Goal: Task Accomplishment & Management: Complete application form

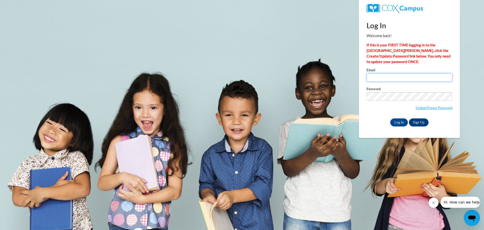
click at [371, 76] on input "Email" at bounding box center [409, 77] width 86 height 9
type input "[EMAIL_ADDRESS][DOMAIN_NAME]"
click at [417, 107] on link "Update/Forgot Password" at bounding box center [433, 108] width 37 height 4
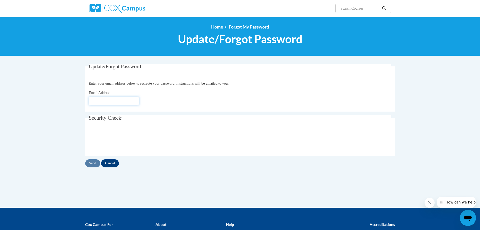
click at [95, 101] on input "Email Address" at bounding box center [114, 100] width 50 height 9
type input "[EMAIL_ADDRESS][DOMAIN_NAME]"
click at [92, 162] on input "Send" at bounding box center [92, 163] width 15 height 8
click at [113, 164] on input "Cancel" at bounding box center [110, 163] width 18 height 8
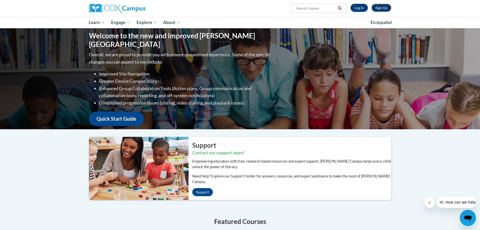
click at [384, 8] on link "Sign Up" at bounding box center [381, 8] width 20 height 8
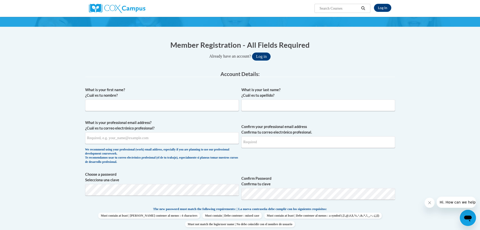
scroll to position [25, 0]
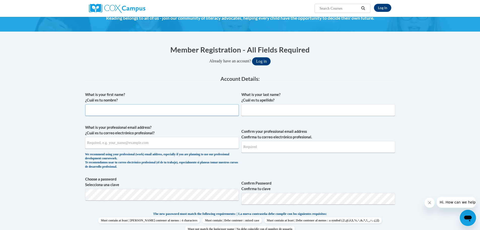
click at [92, 110] on input "What is your first name? ¿Cuál es tu nombre?" at bounding box center [162, 110] width 154 height 12
type input "[PERSON_NAME]"
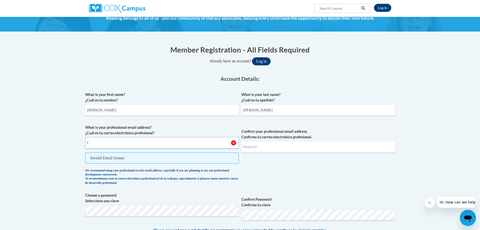
type input "[EMAIL_ADDRESS][DOMAIN_NAME]"
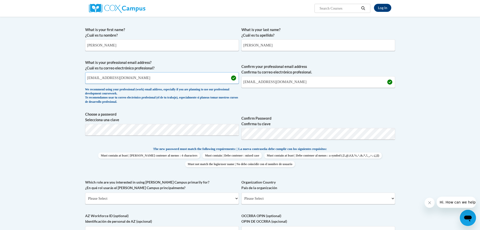
scroll to position [101, 0]
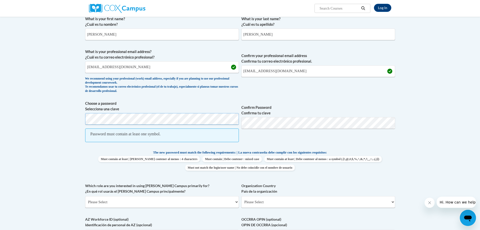
click at [85, 117] on div "Member Registration - All Fields Required Already have an account? Log in Prefe…" at bounding box center [239, 168] width 317 height 408
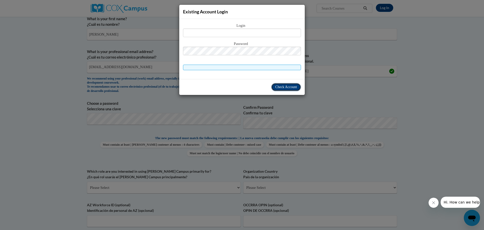
click at [284, 87] on span "Check Account" at bounding box center [286, 87] width 22 height 4
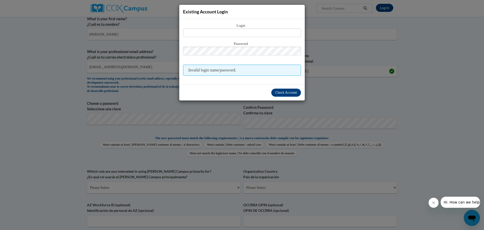
click at [378, 96] on div "Existing Account Login Login Password Invalid login name/password. Check Account" at bounding box center [242, 115] width 484 height 230
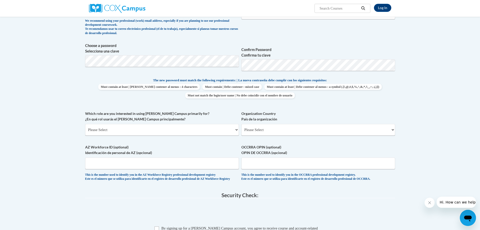
scroll to position [176, 0]
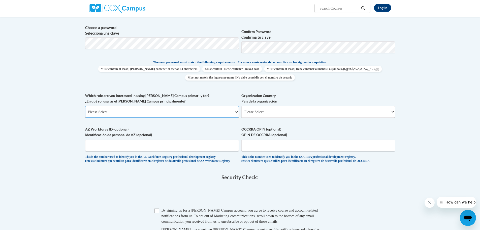
click at [237, 112] on select "Please Select College/University | Colegio/Universidad Community/Nonprofit Part…" at bounding box center [162, 112] width 154 height 12
select select "fbf2d438-af2f-41f8-98f1-81c410e29de3"
click at [85, 106] on select "Please Select College/University | Colegio/Universidad Community/Nonprofit Part…" at bounding box center [162, 112] width 154 height 12
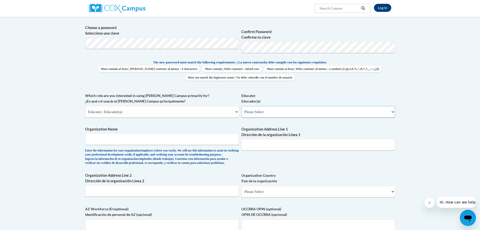
click at [393, 112] on select "Please Select Early Learning/Daycare Teacher/Family Home Care Provider | Maestr…" at bounding box center [318, 112] width 154 height 12
select select "8e1a676a-2f1d-4924-8ba1-6ffde03e8dcb"
click at [241, 106] on select "Please Select Early Learning/Daycare Teacher/Family Home Care Provider | Maestr…" at bounding box center [318, 112] width 154 height 12
click at [94, 138] on input "Organization Name" at bounding box center [162, 139] width 154 height 12
type input "Fun Van"
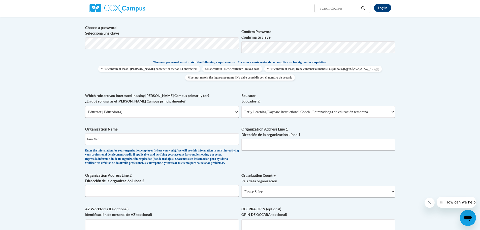
type input "1177 N. Idaho Rd"
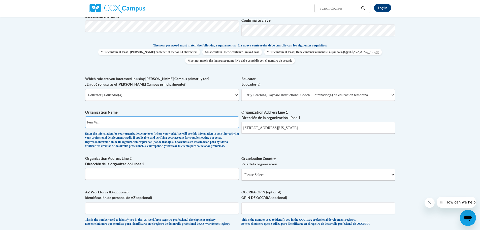
scroll to position [252, 0]
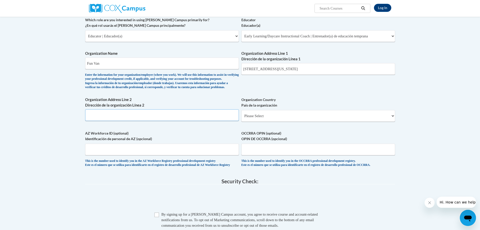
click at [90, 121] on input "Organization Address Line 2 Dirección de la organización Línea 2" at bounding box center [162, 115] width 154 height 12
type input "Apache Junction AZ 85119"
click at [392, 121] on select "Please Select United States | Estados Unidos Outside of the United States | Fue…" at bounding box center [318, 116] width 154 height 12
select select "ad49bcad-a171-4b2e-b99c-48b446064914"
click at [241, 118] on select "Please Select United States | Estados Unidos Outside of the United States | Fue…" at bounding box center [318, 116] width 154 height 12
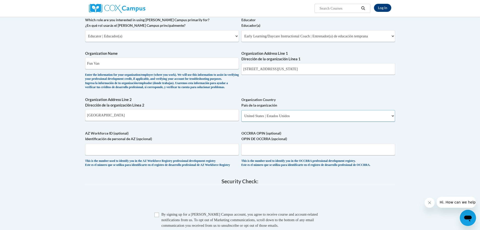
select select
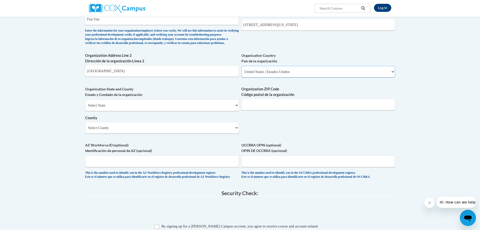
scroll to position [302, 0]
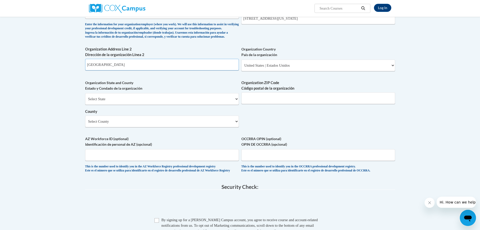
drag, startPoint x: 132, startPoint y: 73, endPoint x: 83, endPoint y: 73, distance: 48.6
click at [83, 73] on div "Member Registration - All Fields Required Already have an account? Log in Prefe…" at bounding box center [239, 26] width 317 height 529
type input "Apache Junction"
click at [253, 104] on input "Organization ZIP Code Código postal de la organización" at bounding box center [318, 98] width 154 height 12
type input "85119"
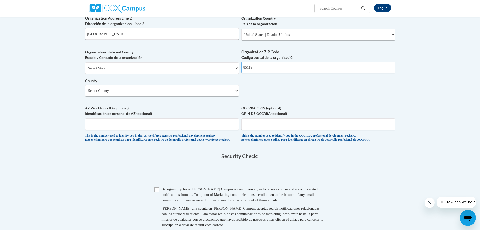
scroll to position [353, 0]
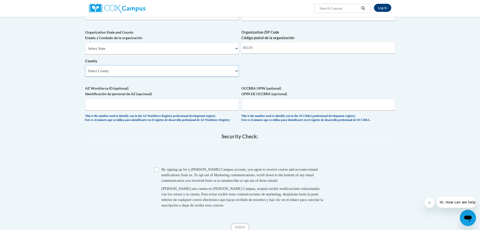
click at [237, 77] on select "Select County Apache Cochise Coconino Gila Graham Greenlee La Paz Maricopa Moha…" at bounding box center [162, 71] width 154 height 12
select select "Pinal"
click at [85, 73] on select "Select County Apache Cochise Coconino Gila Graham Greenlee La Paz Maricopa Moha…" at bounding box center [162, 71] width 154 height 12
click at [91, 110] on input "AZ Workforce ID (optional) Identificación de personal de AZ (opcional)" at bounding box center [162, 105] width 154 height 12
type input "100-025-521"
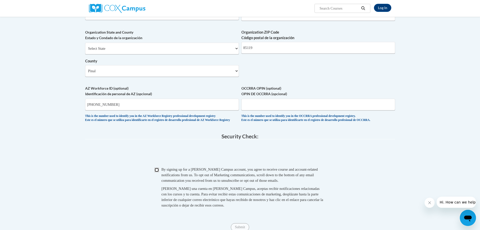
click at [156, 172] on input "Checkbox" at bounding box center [156, 169] width 5 height 5
checkbox input "true"
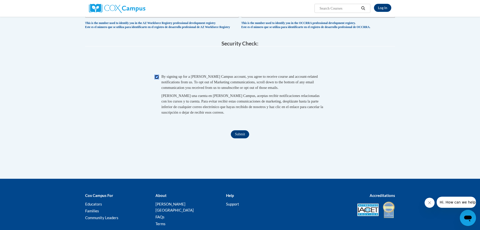
scroll to position [479, 0]
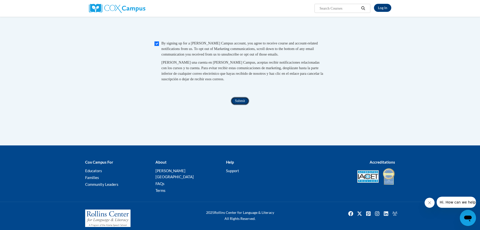
click at [240, 105] on input "Submit" at bounding box center [240, 101] width 18 height 8
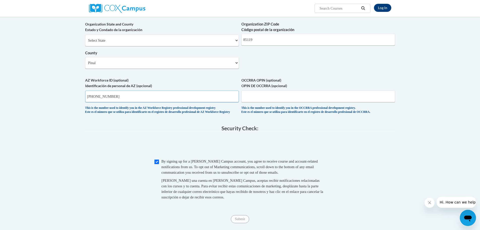
scroll to position [359, 0]
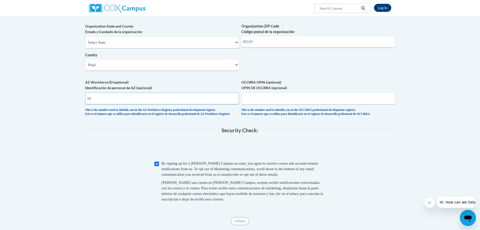
type input "1"
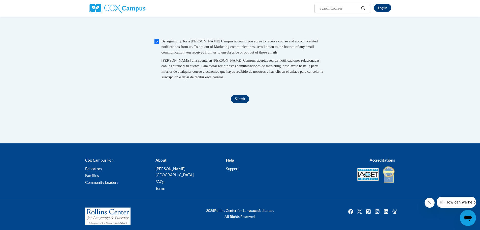
scroll to position [485, 0]
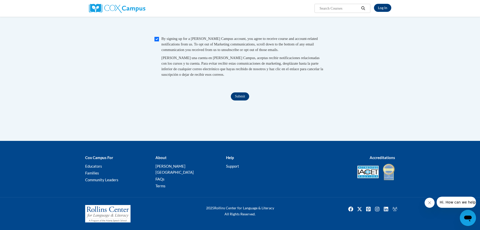
type input "100025521"
click at [243, 100] on input "Submit" at bounding box center [240, 96] width 18 height 8
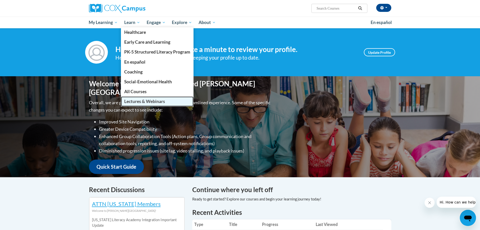
click at [134, 101] on span "Lectures & Webinars" at bounding box center [144, 101] width 41 height 5
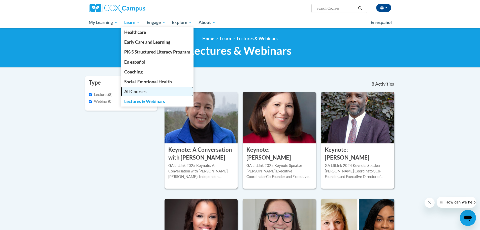
click at [135, 91] on span "All Courses" at bounding box center [135, 91] width 22 height 5
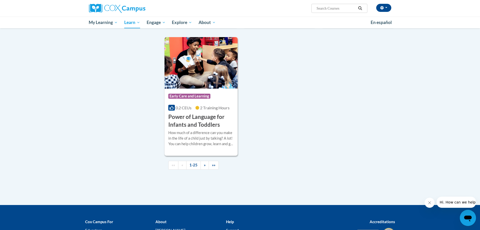
scroll to position [1134, 0]
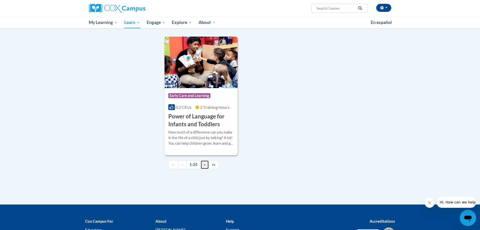
click at [204, 166] on span "»" at bounding box center [205, 164] width 2 height 4
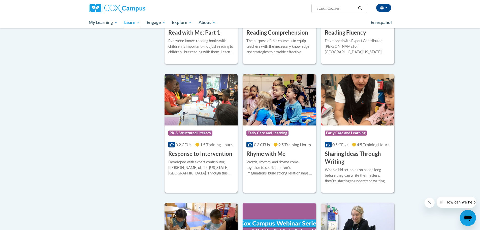
scroll to position [260, 0]
